Goal: Transaction & Acquisition: Purchase product/service

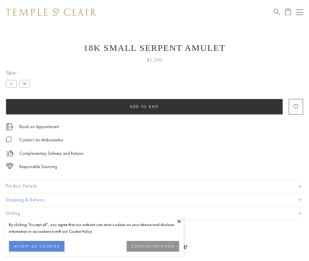
scroll to position [12, 0]
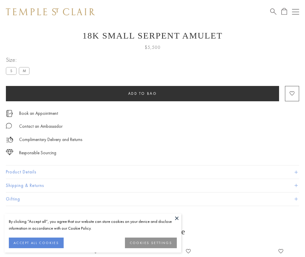
click at [142, 93] on span "Add to bag" at bounding box center [142, 93] width 29 height 5
